Goal: Find specific page/section: Find specific page/section

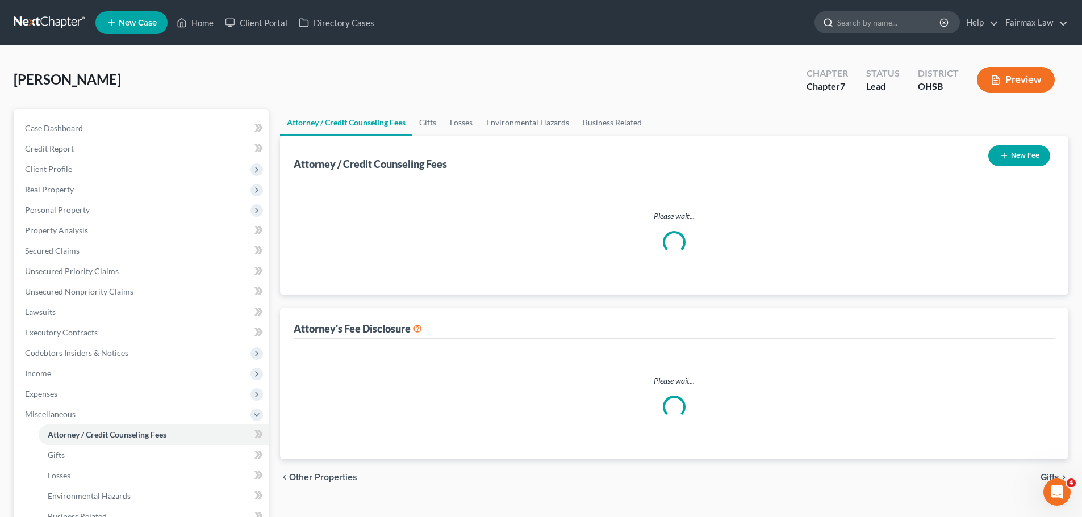
click at [862, 26] on input "search" at bounding box center [889, 22] width 104 height 21
select select "5"
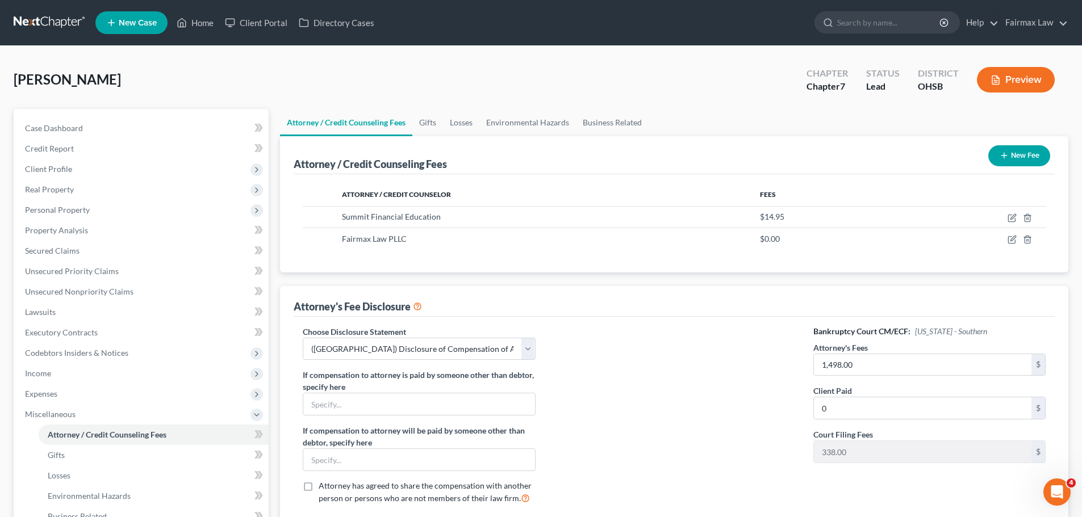
click at [46, 24] on link at bounding box center [50, 22] width 73 height 20
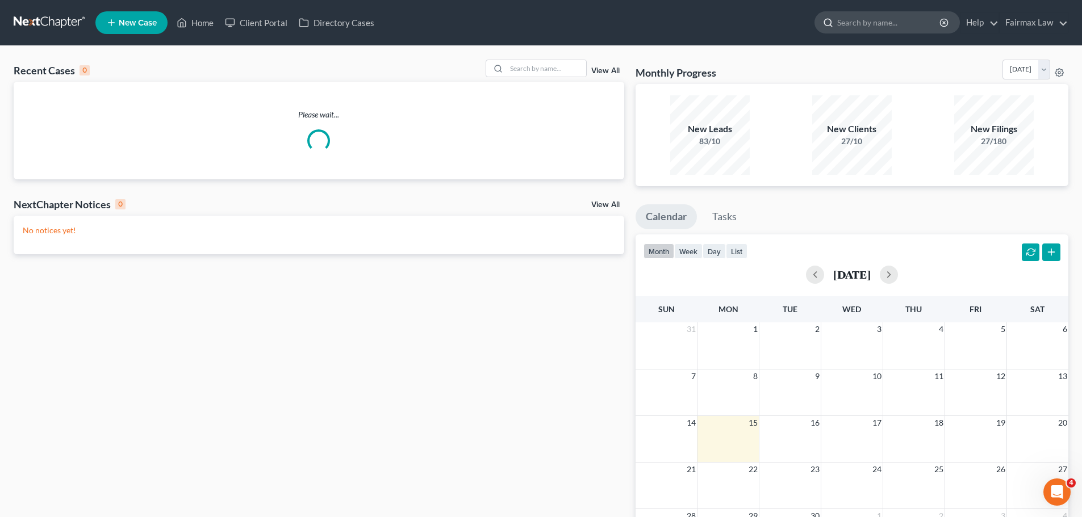
click at [853, 28] on input "search" at bounding box center [889, 22] width 104 height 21
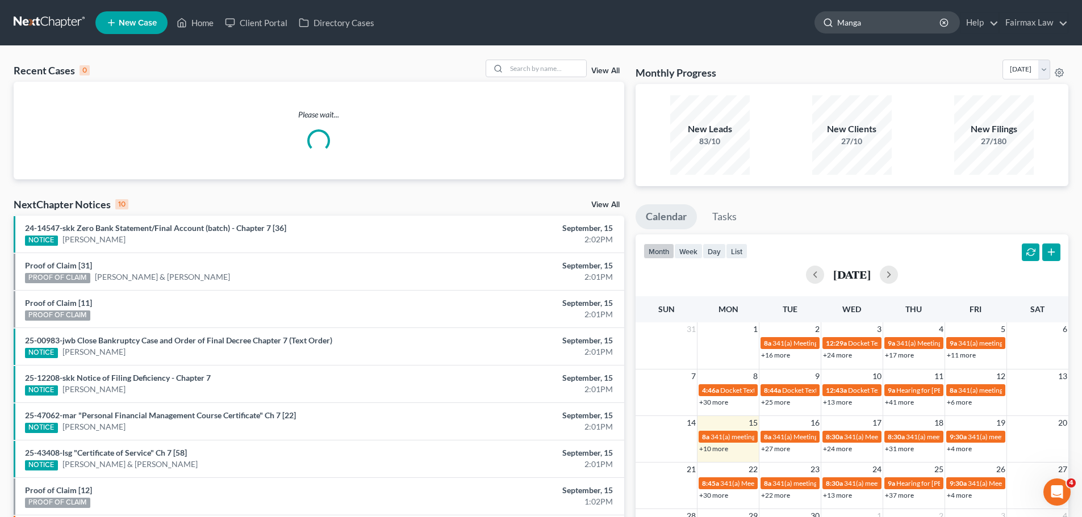
type input "[PERSON_NAME]"
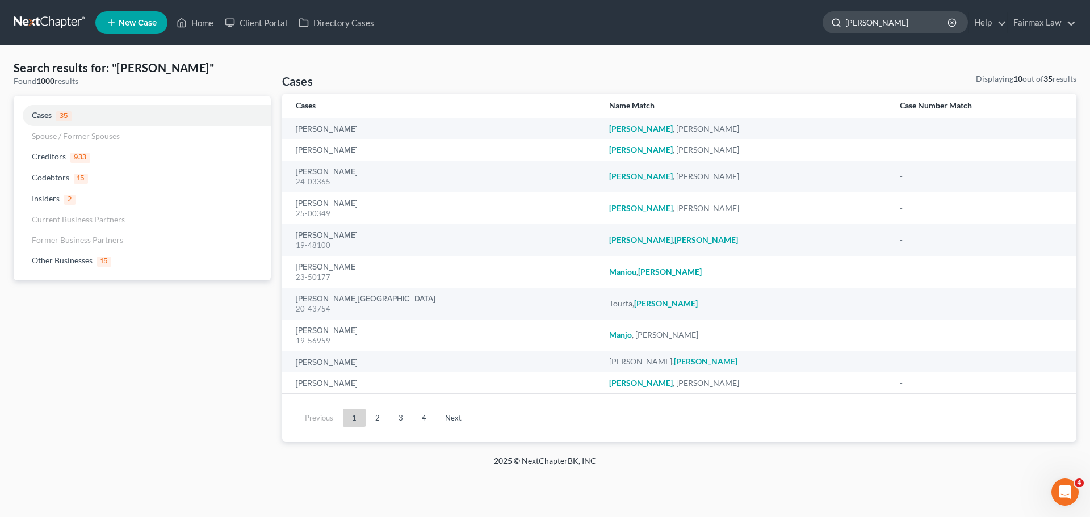
click at [906, 24] on input "[PERSON_NAME]" at bounding box center [897, 22] width 104 height 21
drag, startPoint x: 906, startPoint y: 24, endPoint x: 838, endPoint y: 26, distance: 67.6
click at [838, 26] on div "[PERSON_NAME]" at bounding box center [895, 22] width 145 height 22
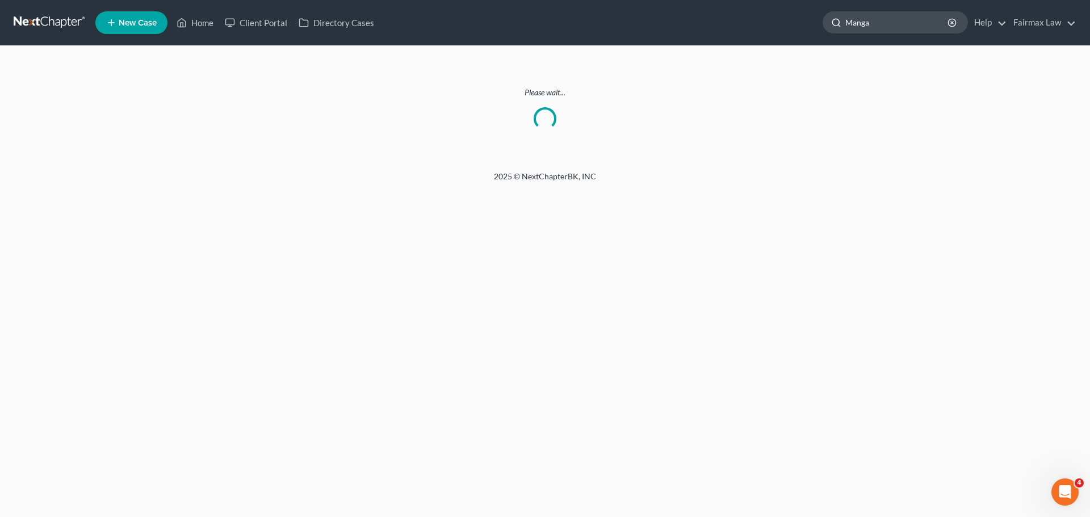
type input "[PERSON_NAME]"
click at [895, 18] on input "[PERSON_NAME]" at bounding box center [897, 22] width 104 height 21
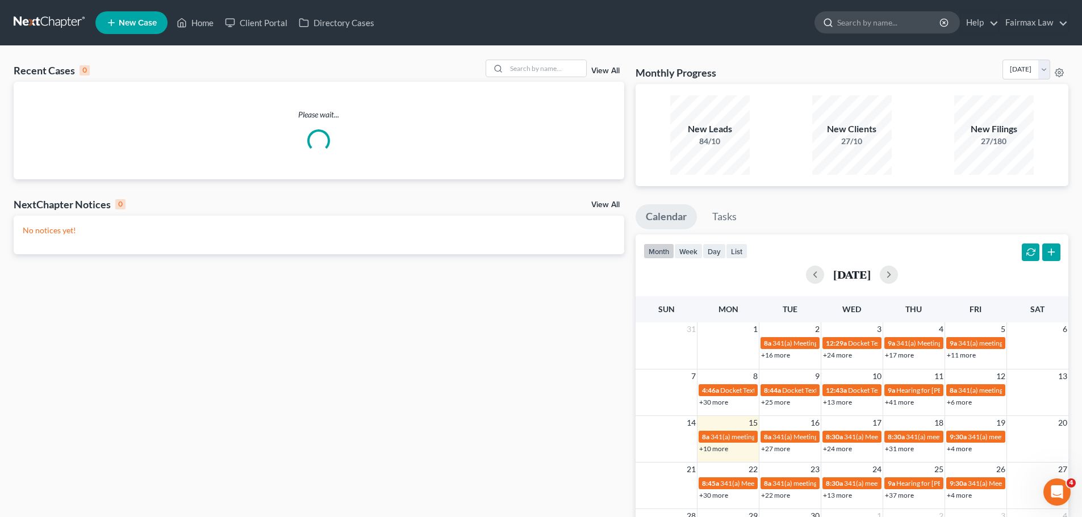
click at [845, 27] on input "search" at bounding box center [889, 22] width 104 height 21
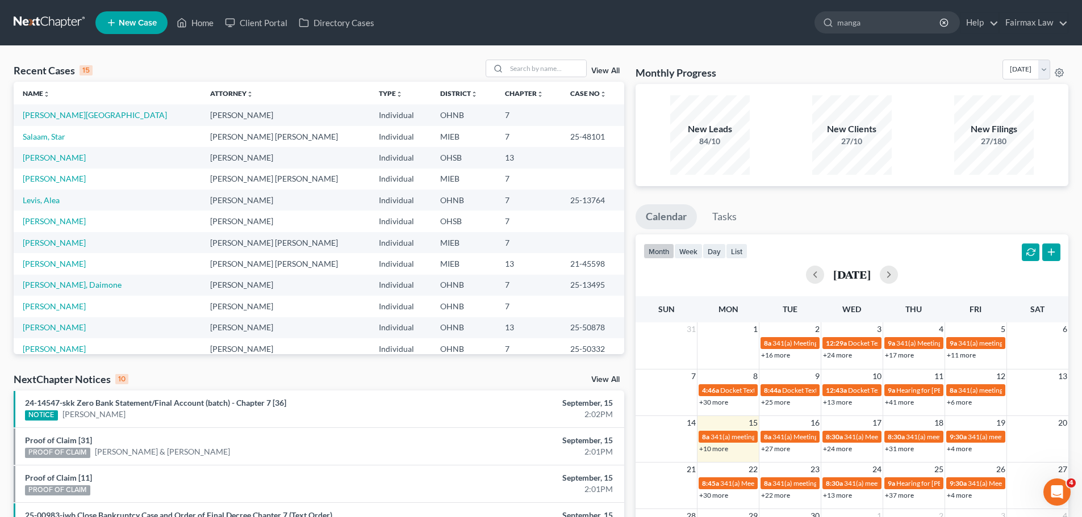
type input "mangar"
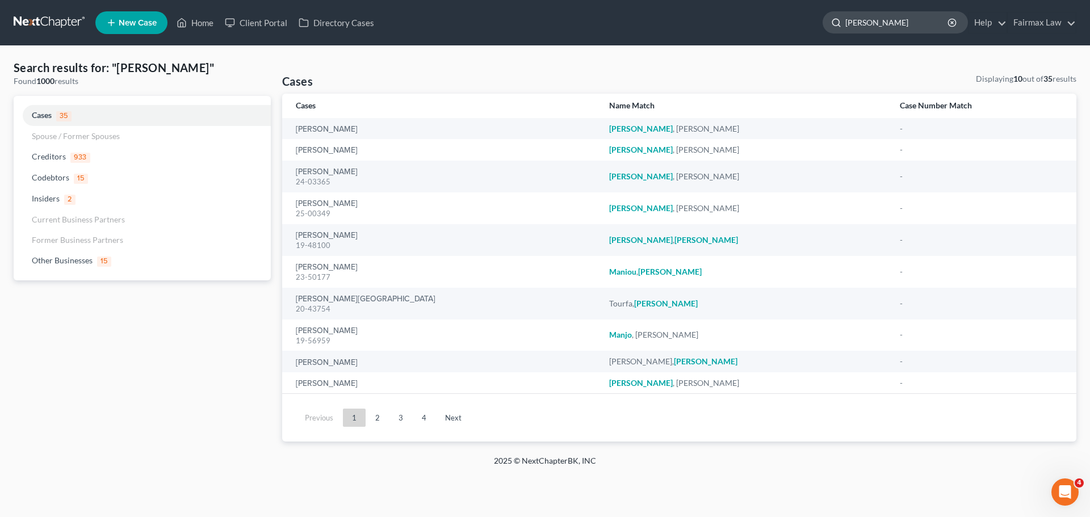
drag, startPoint x: 892, startPoint y: 25, endPoint x: 839, endPoint y: 32, distance: 53.8
click at [839, 32] on div "mangar" at bounding box center [895, 22] width 145 height 22
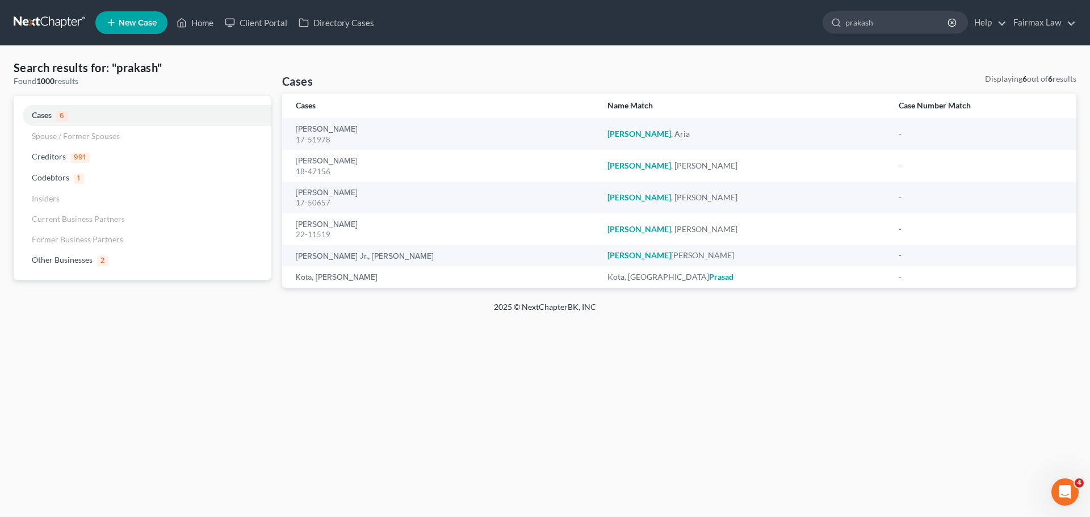
drag, startPoint x: 881, startPoint y: 21, endPoint x: 808, endPoint y: 33, distance: 74.2
click at [808, 33] on ul "New Case Home Client Portal Directory Cases mangar - No Result - Creditors Cred…" at bounding box center [585, 23] width 981 height 30
paste input "Prakash Mangar"
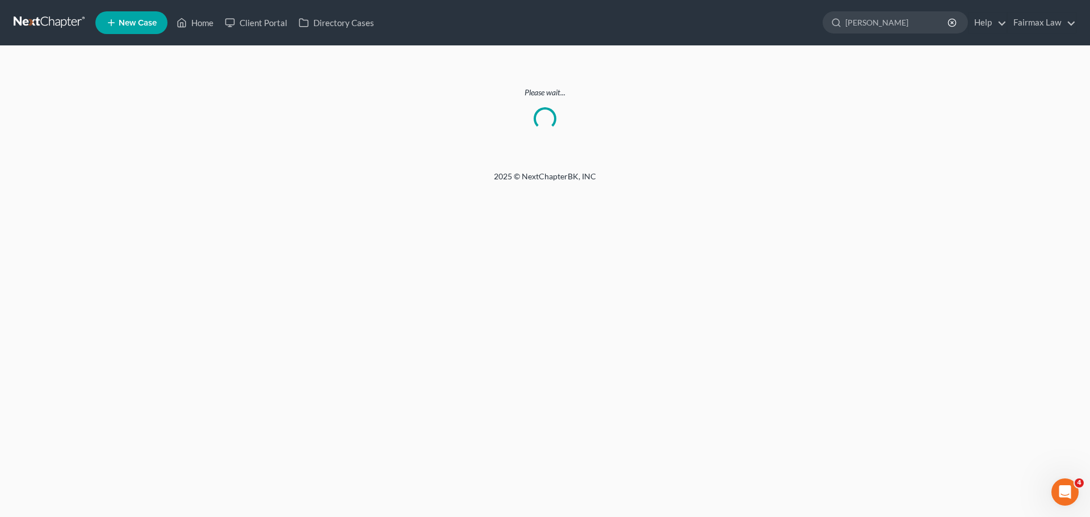
type input "Prakash Mangar"
